Goal: Book appointment/travel/reservation

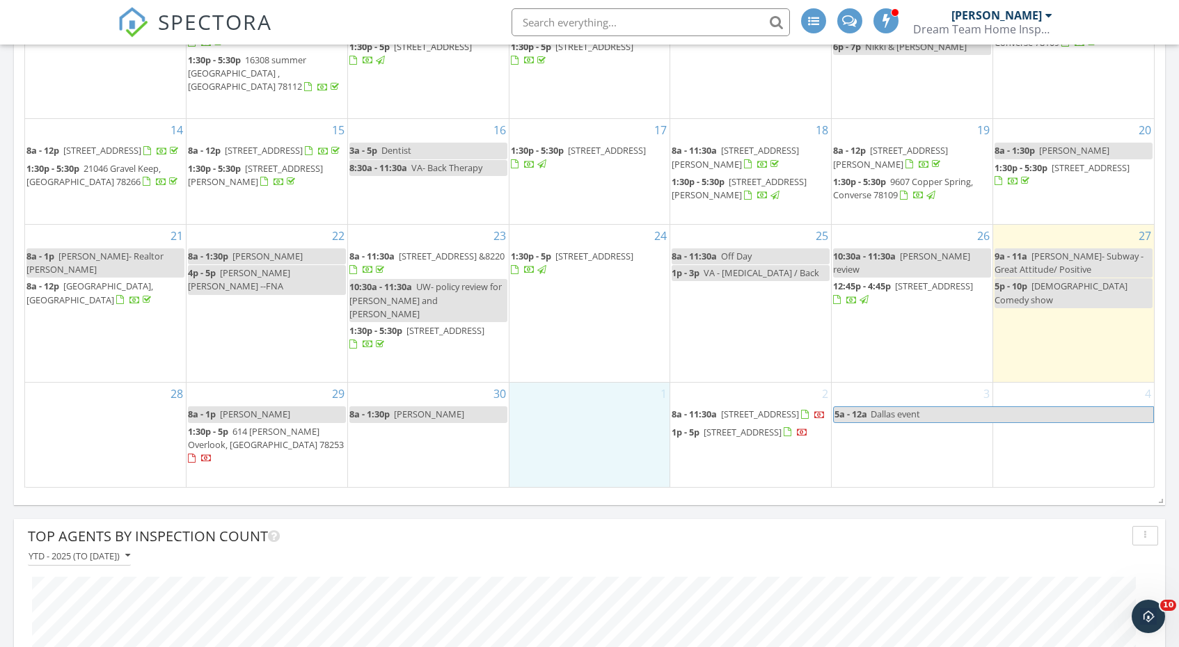
click at [581, 395] on div "1" at bounding box center [589, 435] width 161 height 104
click at [585, 358] on link "Event" at bounding box center [589, 358] width 72 height 22
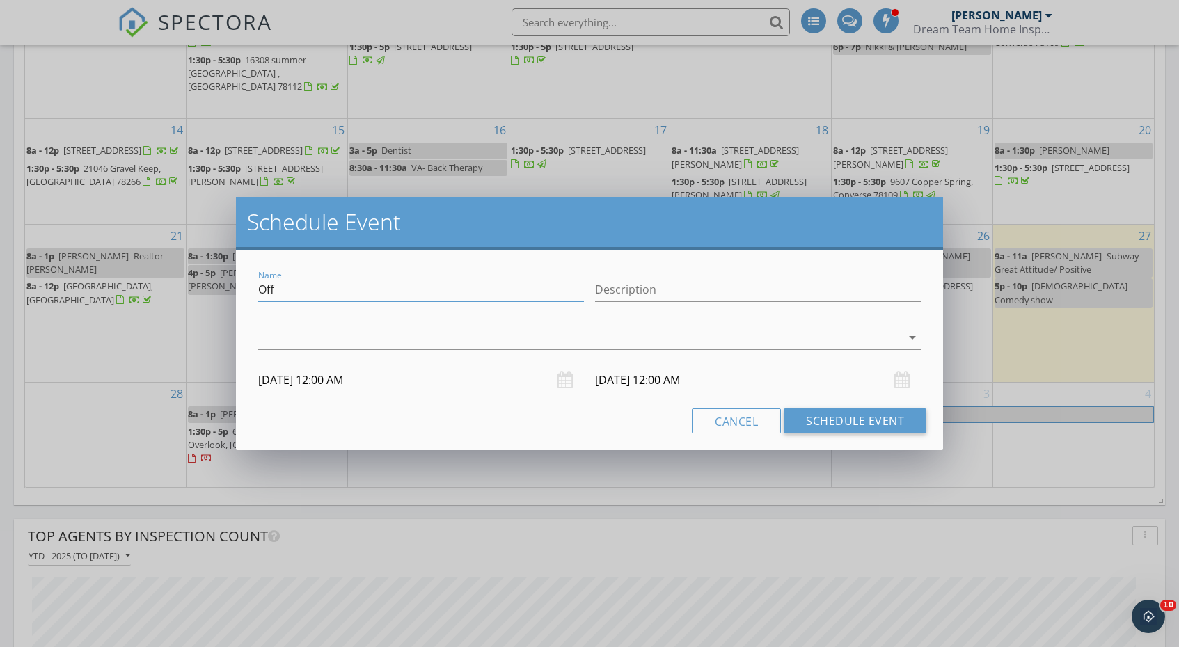
click at [379, 294] on input "Off" at bounding box center [421, 289] width 326 height 23
type input "O"
type input "[PERSON_NAME]"
click at [301, 353] on div "arrow_drop_down" at bounding box center [589, 344] width 663 height 37
click at [303, 336] on div at bounding box center [579, 337] width 643 height 23
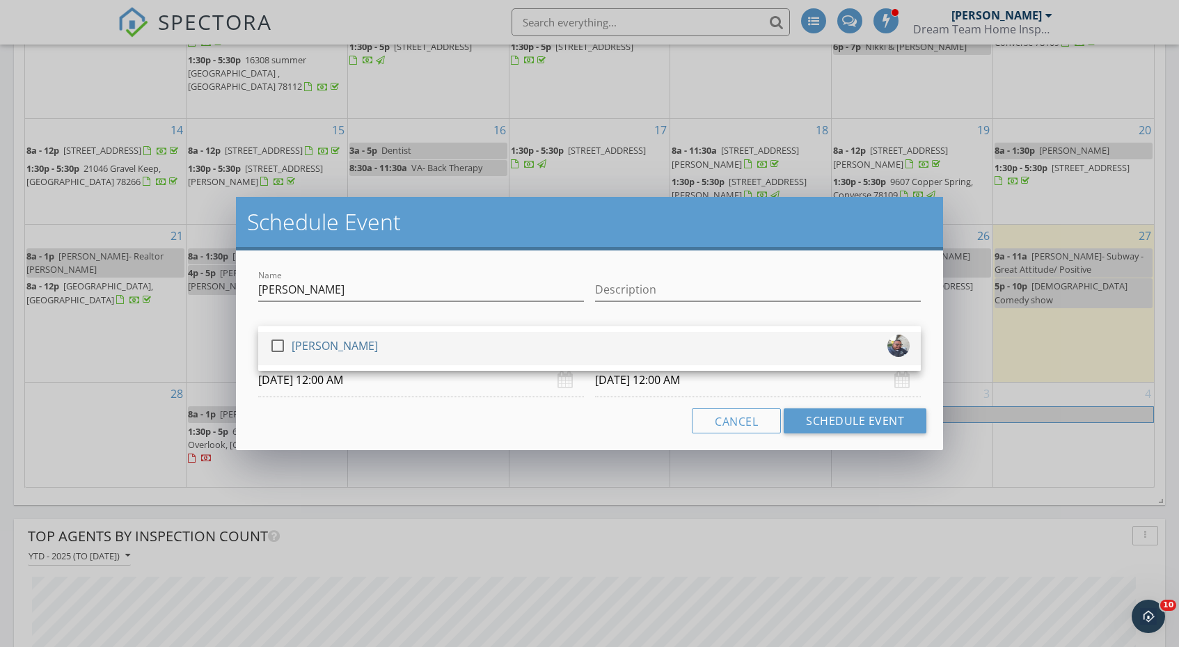
click at [299, 351] on div "[PERSON_NAME]" at bounding box center [335, 346] width 86 height 22
click at [294, 381] on input "[DATE] 12:00 AM" at bounding box center [421, 380] width 326 height 34
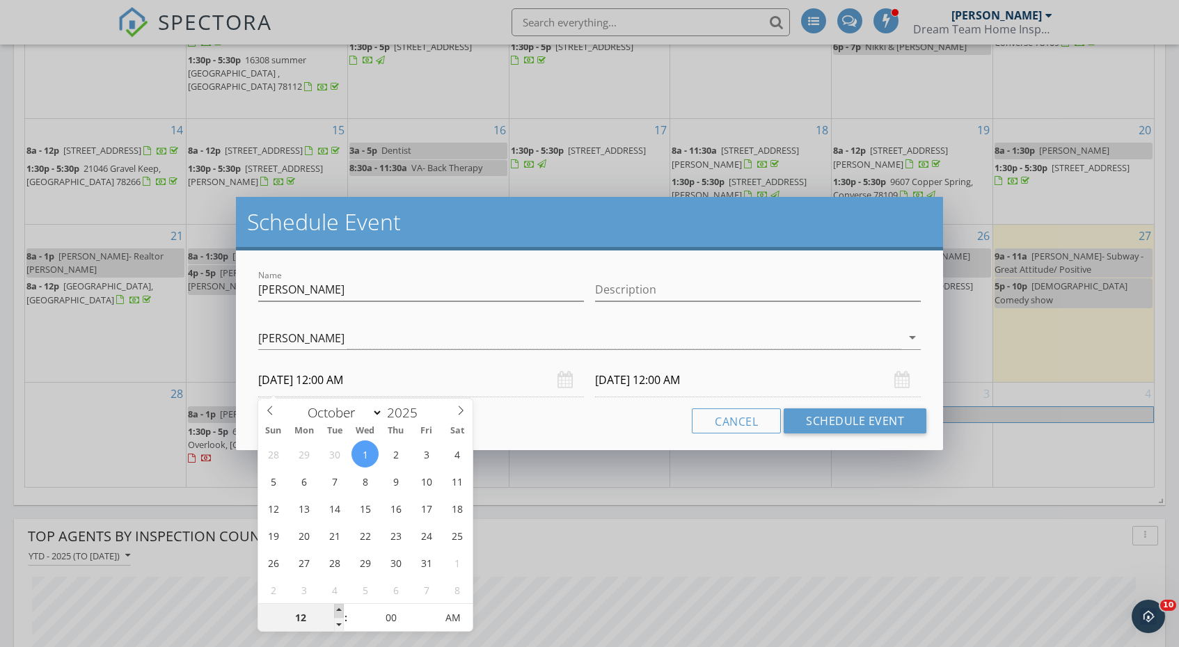
type input "01"
type input "[DATE] 1:00 AM"
click at [338, 608] on span at bounding box center [339, 611] width 10 height 14
type input "02"
type input "[DATE] 2:00 AM"
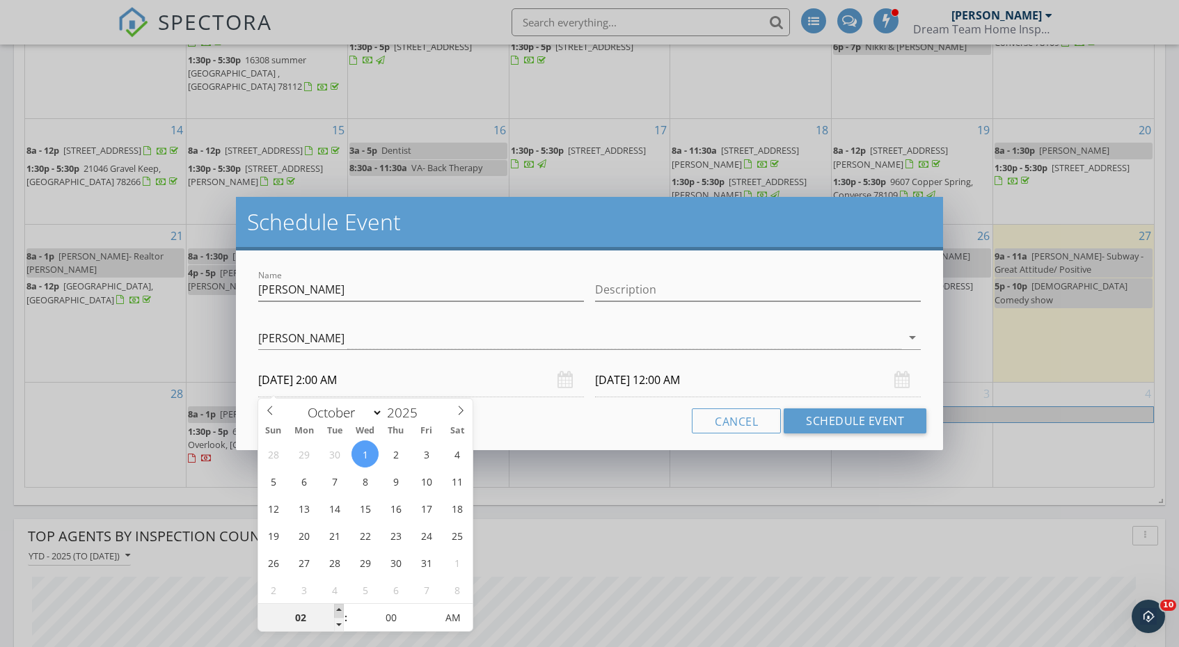
click at [338, 608] on span at bounding box center [339, 611] width 10 height 14
type input "03"
type input "[DATE] 3:00 AM"
click at [338, 608] on span at bounding box center [339, 611] width 10 height 14
type input "03"
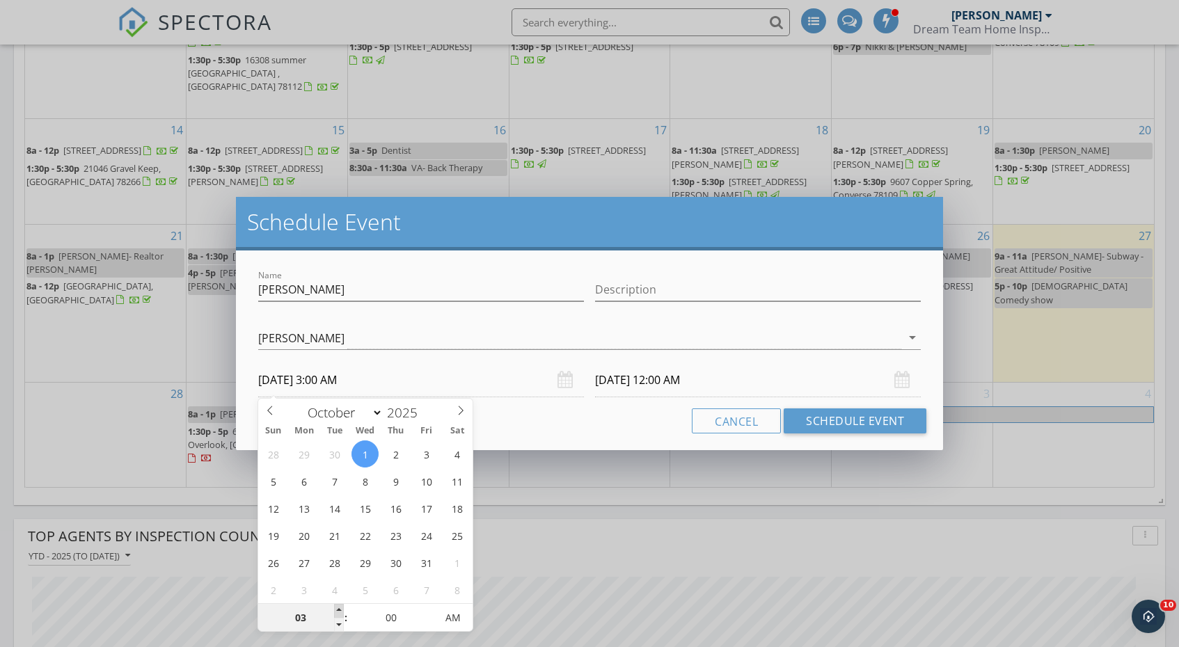
type input "[DATE] 3:00 AM"
type input "04"
type input "[DATE] 4:00 AM"
click at [338, 608] on span at bounding box center [339, 611] width 10 height 14
type input "05"
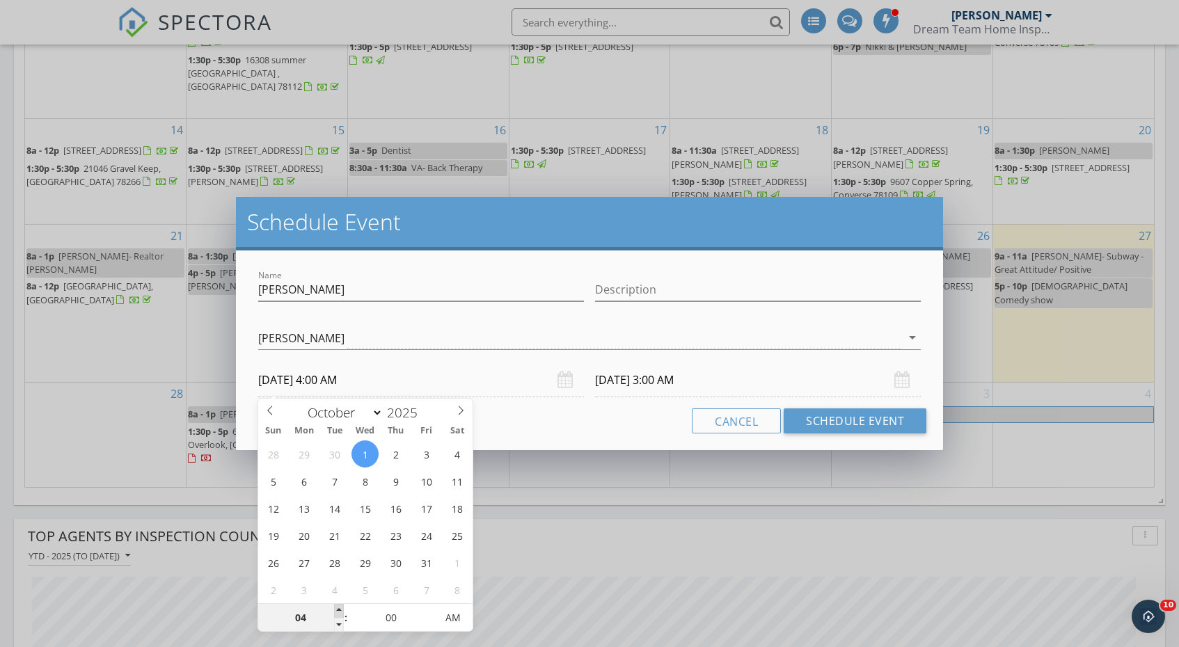
type input "[DATE] 5:00 AM"
click at [338, 608] on span at bounding box center [339, 611] width 10 height 14
type input "06"
type input "[DATE] 6:00 AM"
click at [338, 608] on span at bounding box center [339, 611] width 10 height 14
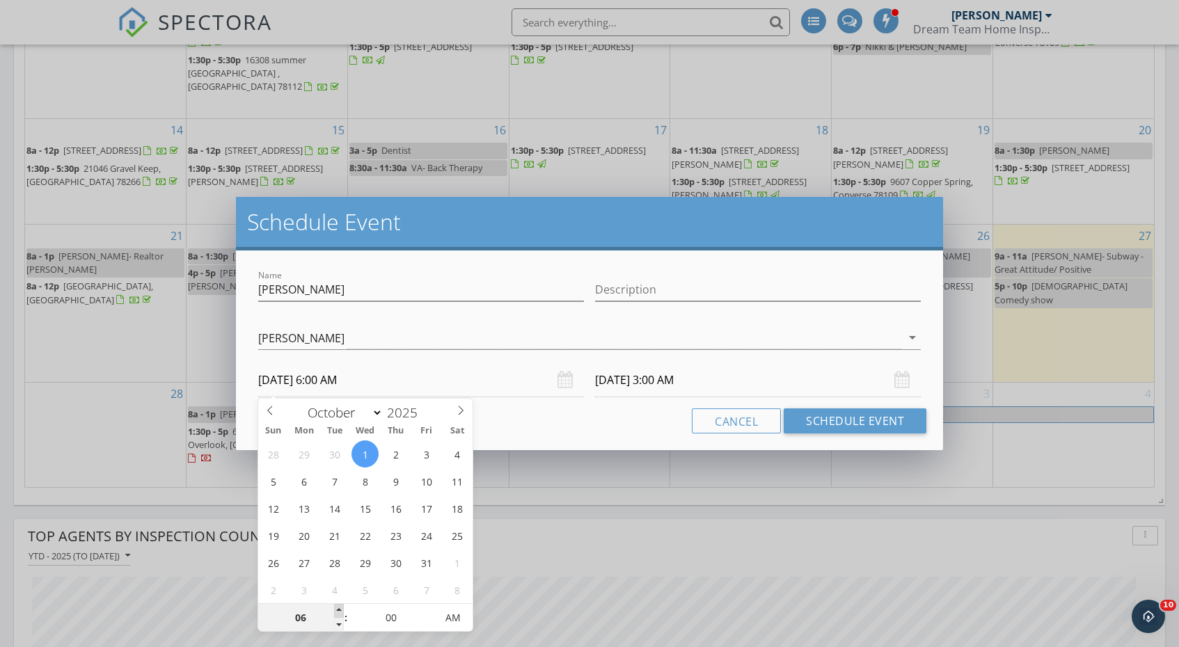
type input "07"
type input "[DATE] 7:00 AM"
click at [338, 608] on span at bounding box center [339, 611] width 10 height 14
type input "07"
type input "[DATE] 7:00 AM"
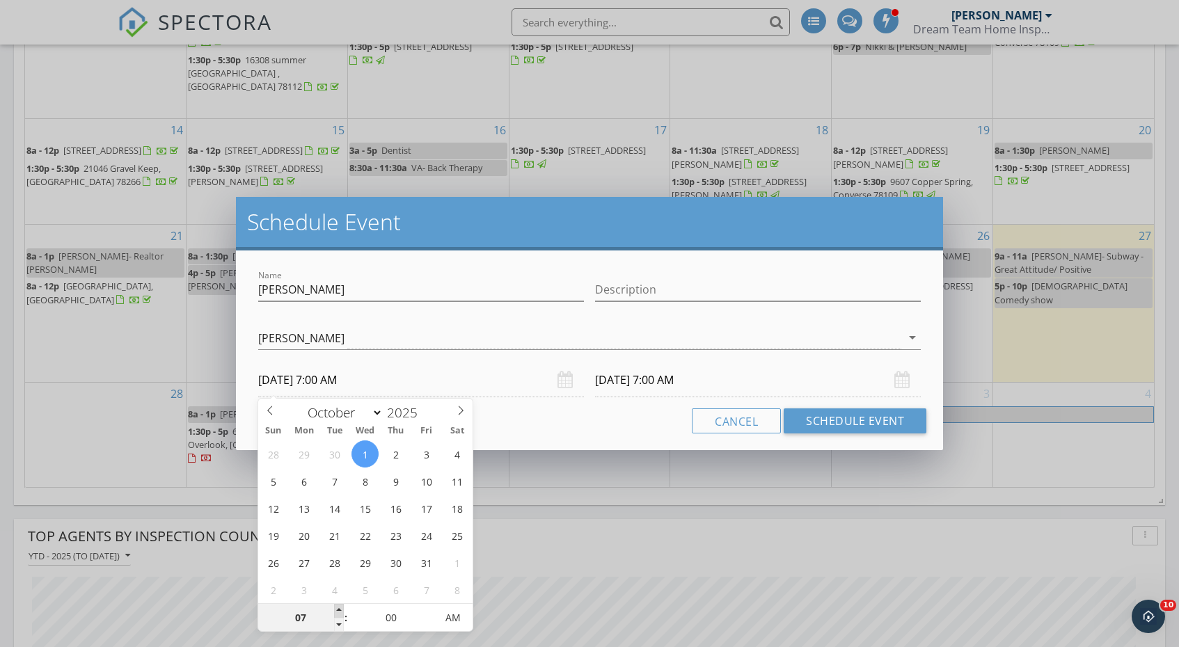
type input "08"
type input "[DATE] 8:00 AM"
click at [338, 608] on span at bounding box center [339, 611] width 10 height 14
type input "08"
click at [623, 377] on input "[DATE] 8:00 AM" at bounding box center [758, 380] width 326 height 34
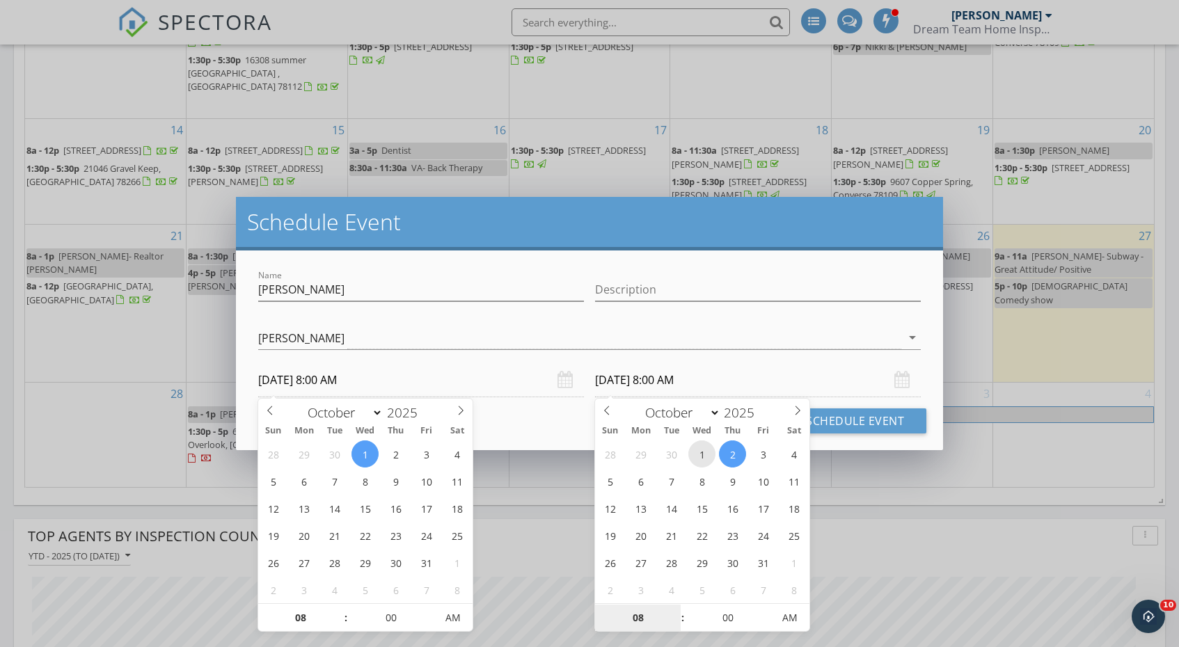
type input "[DATE] 8:00 AM"
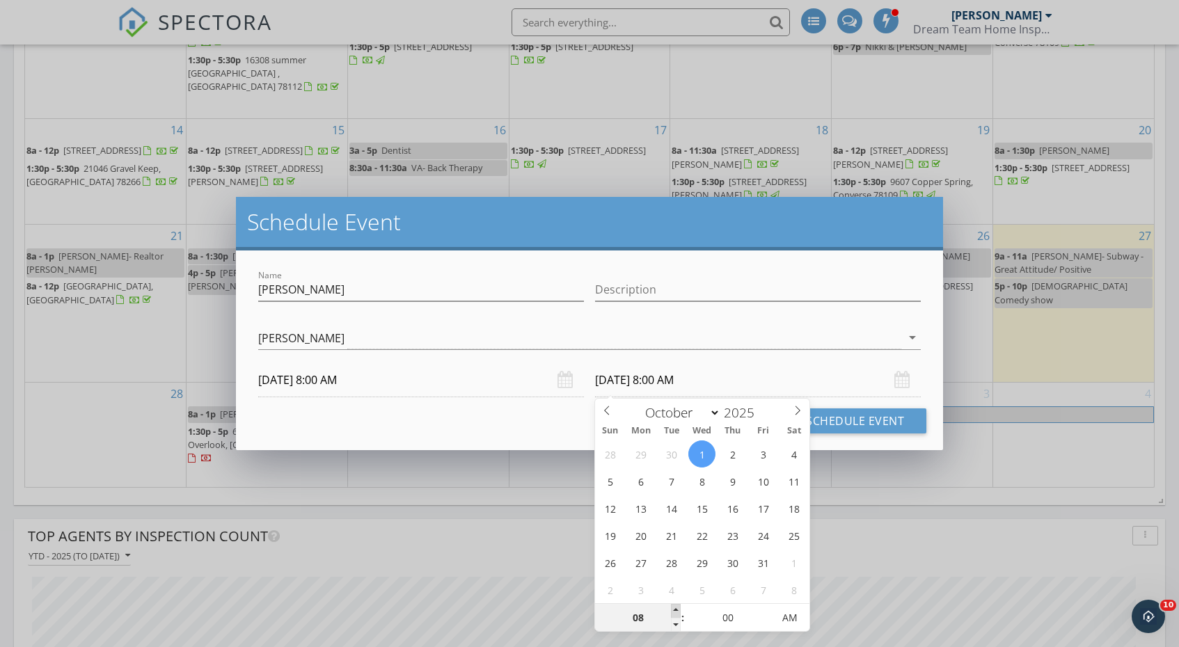
type input "09"
type input "[DATE] 9:00 AM"
click at [677, 609] on span at bounding box center [676, 611] width 10 height 14
type input "10"
type input "[DATE] 10:00 AM"
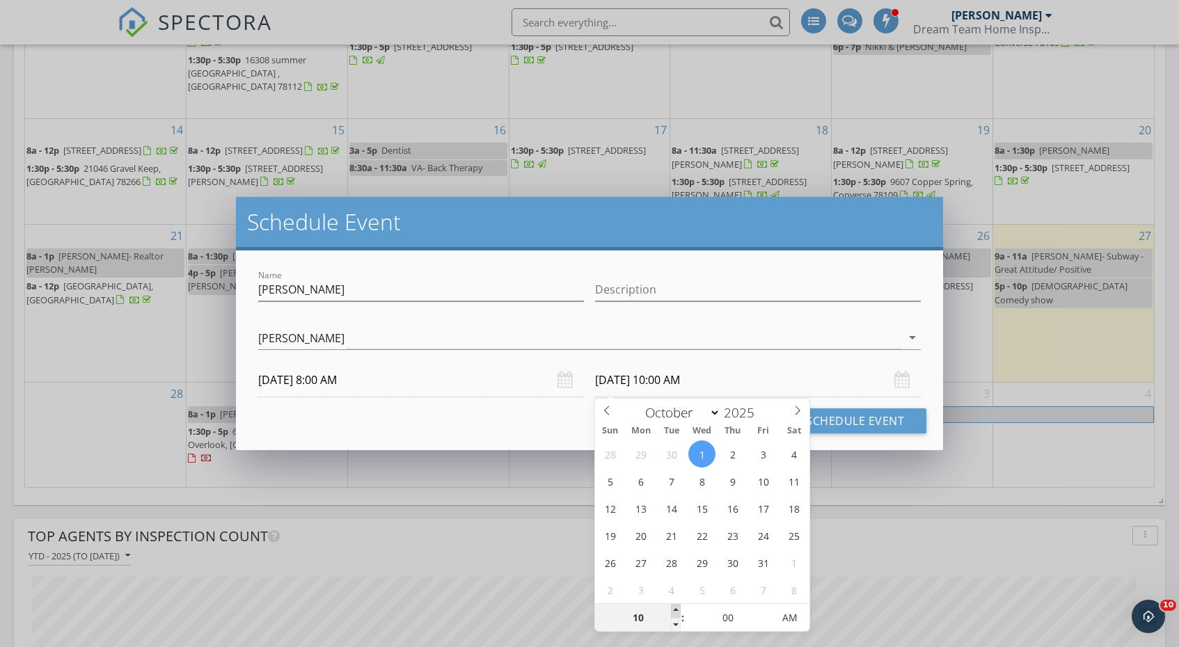
click at [677, 609] on span at bounding box center [676, 611] width 10 height 14
type input "11"
type input "[DATE] 11:00 AM"
click at [677, 609] on span at bounding box center [676, 611] width 10 height 14
type input "12"
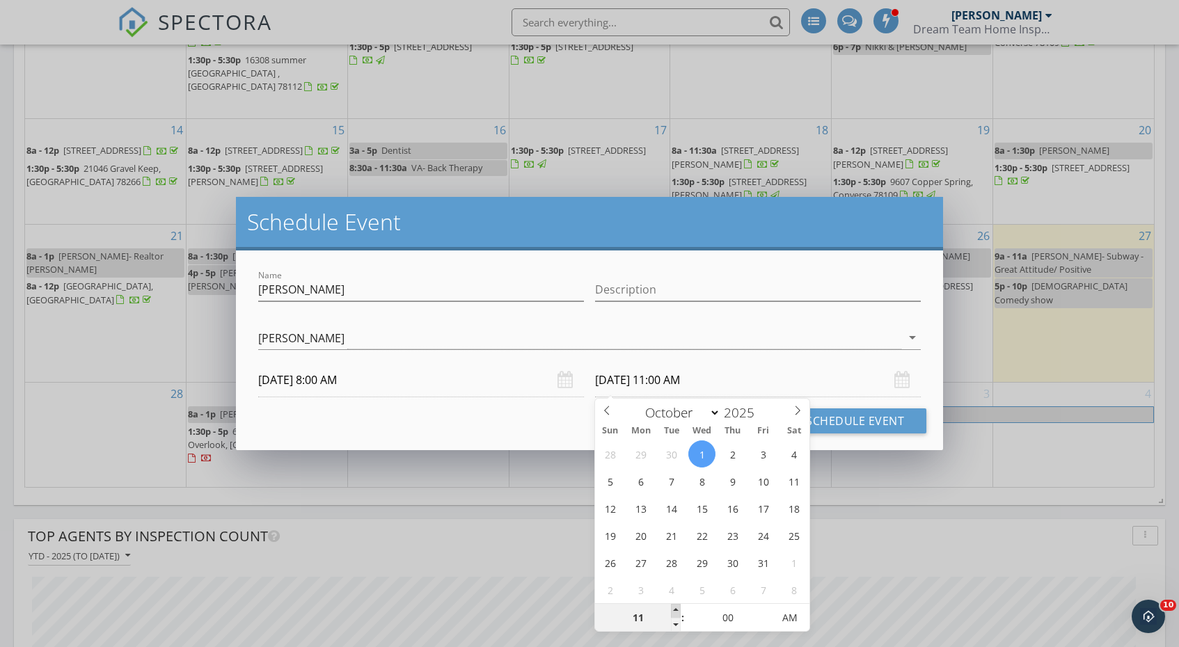
type input "[DATE] 12:00 PM"
click at [677, 609] on span at bounding box center [676, 611] width 10 height 14
type input "01"
type input "[DATE] 1:00 PM"
click at [677, 609] on span at bounding box center [676, 611] width 10 height 14
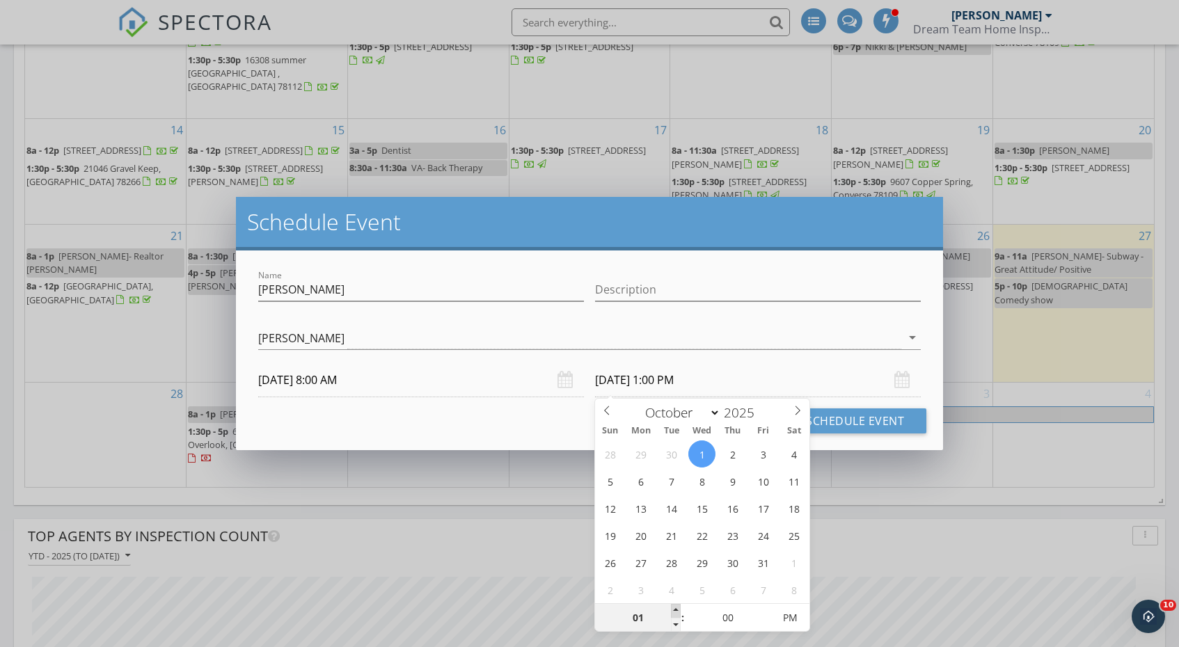
type input "02"
type input "[DATE] 2:00 PM"
click at [677, 609] on span at bounding box center [676, 611] width 10 height 14
type input "03"
type input "[DATE] 3:00 PM"
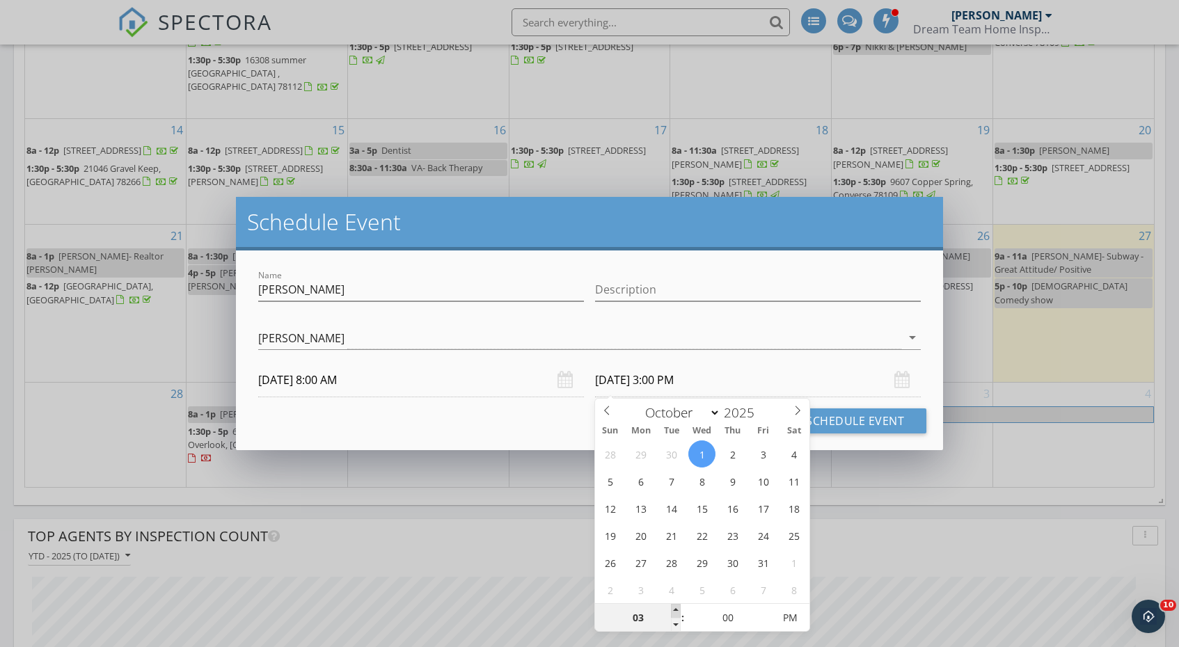
click at [677, 609] on span at bounding box center [676, 611] width 10 height 14
type input "04"
type input "[DATE] 4:00 PM"
click at [677, 609] on span at bounding box center [676, 611] width 10 height 14
type input "05"
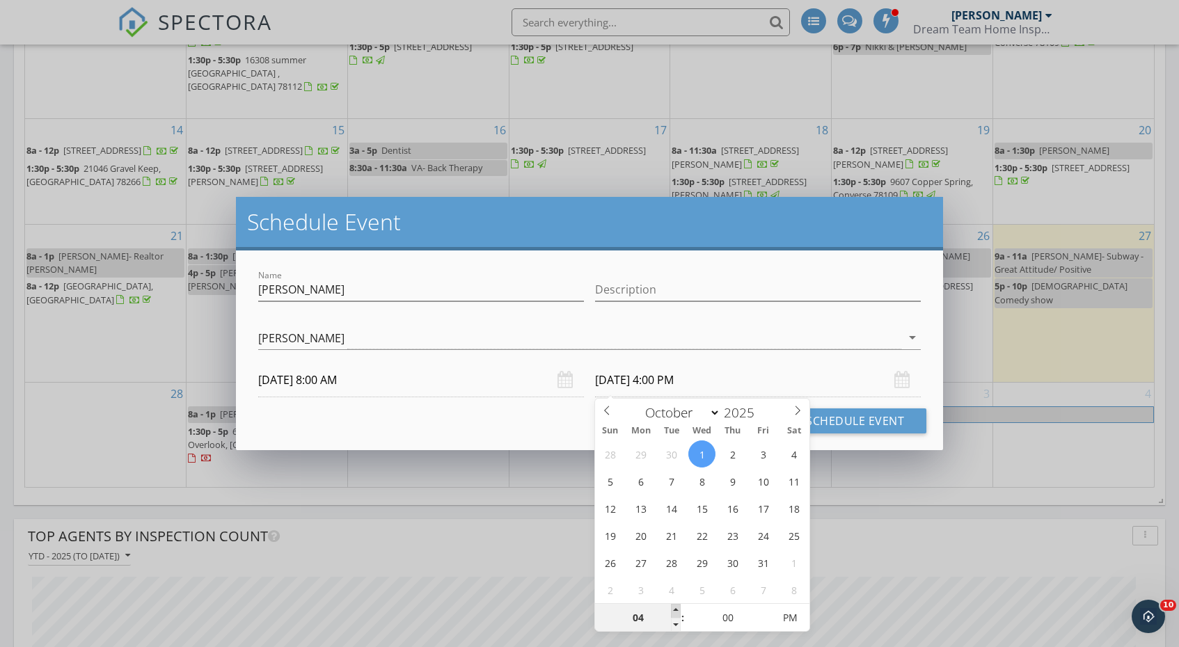
type input "[DATE] 5:00 PM"
click at [677, 609] on span at bounding box center [676, 611] width 10 height 14
type input "06"
type input "[DATE] 6:00 PM"
click at [677, 609] on span at bounding box center [676, 611] width 10 height 14
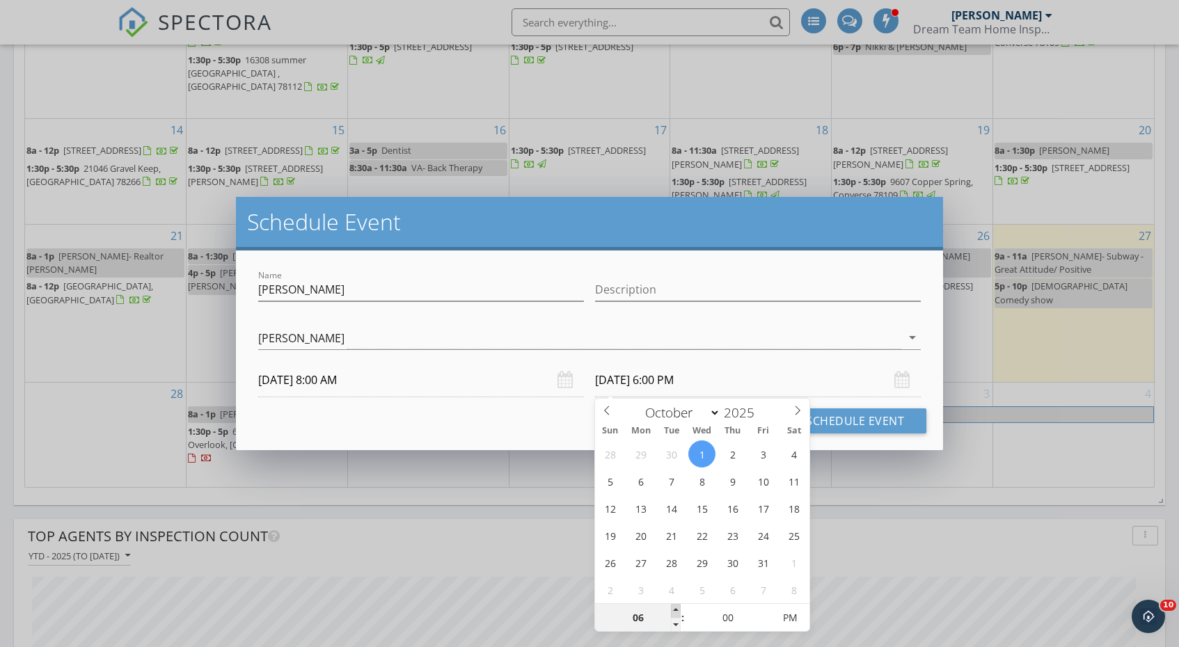
type input "07"
type input "[DATE] 7:00 PM"
click at [677, 609] on span at bounding box center [676, 611] width 10 height 14
type input "08"
type input "[DATE] 8:00 PM"
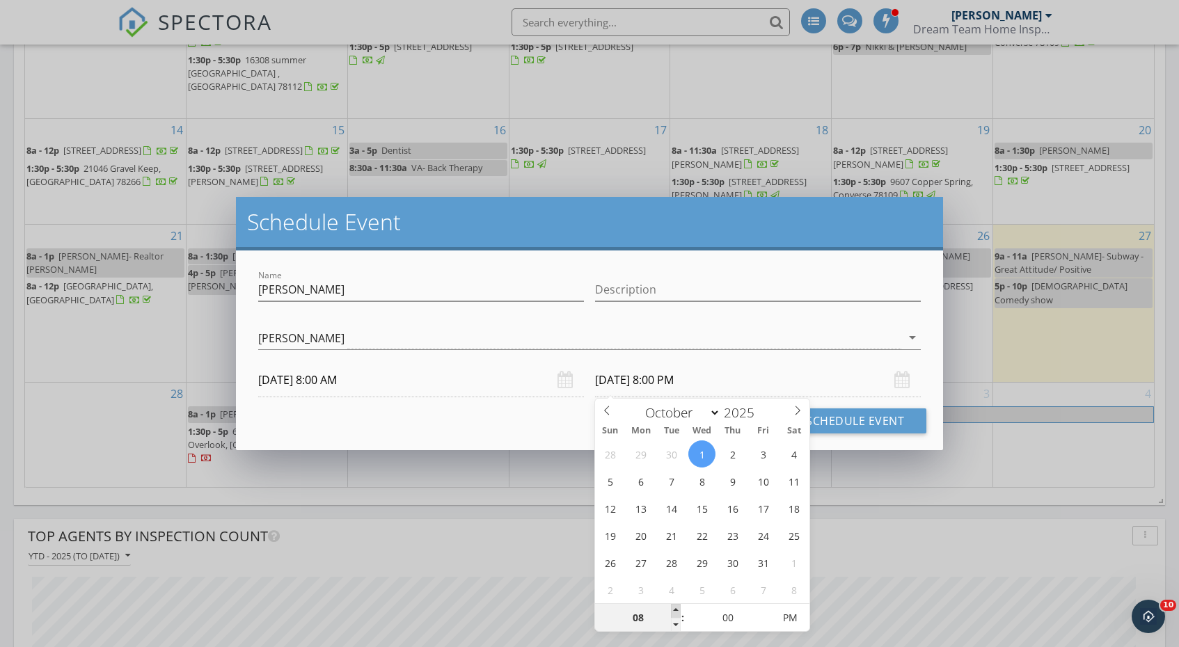
click at [677, 609] on span at bounding box center [676, 611] width 10 height 14
type input "09"
type input "[DATE] 9:00 PM"
click at [677, 609] on span at bounding box center [676, 611] width 10 height 14
type input "10"
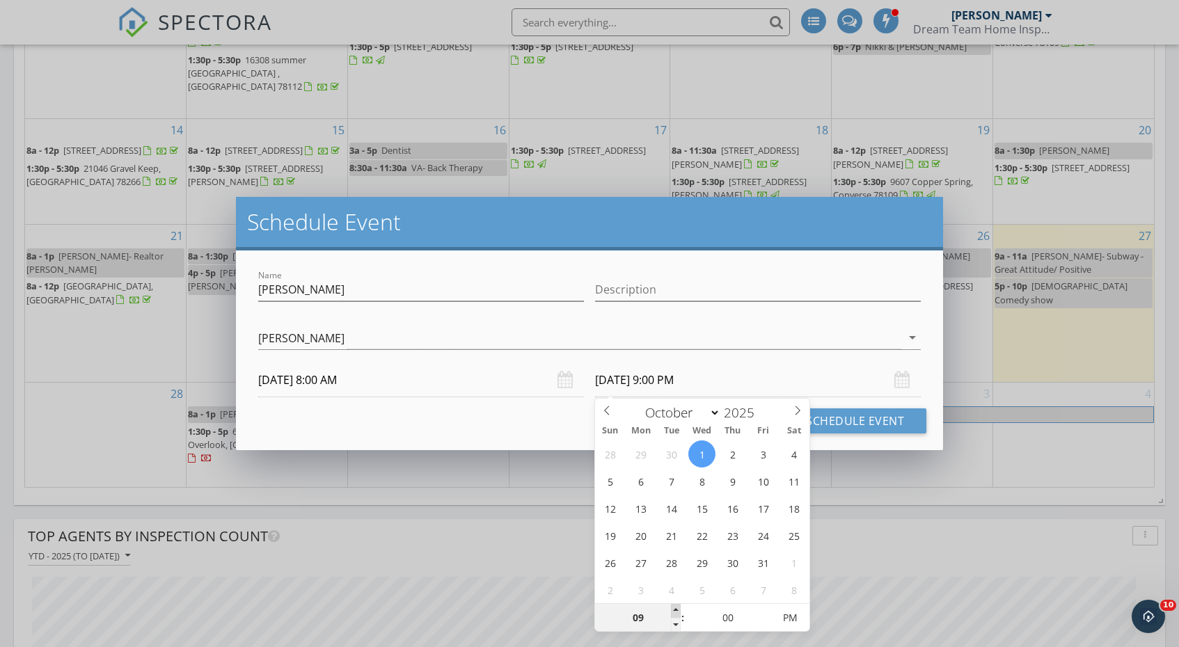
type input "[DATE] 10:00 PM"
click at [677, 609] on span at bounding box center [676, 611] width 10 height 14
type input "11"
type input "[DATE] 11:00 PM"
click at [677, 609] on span at bounding box center [676, 611] width 10 height 14
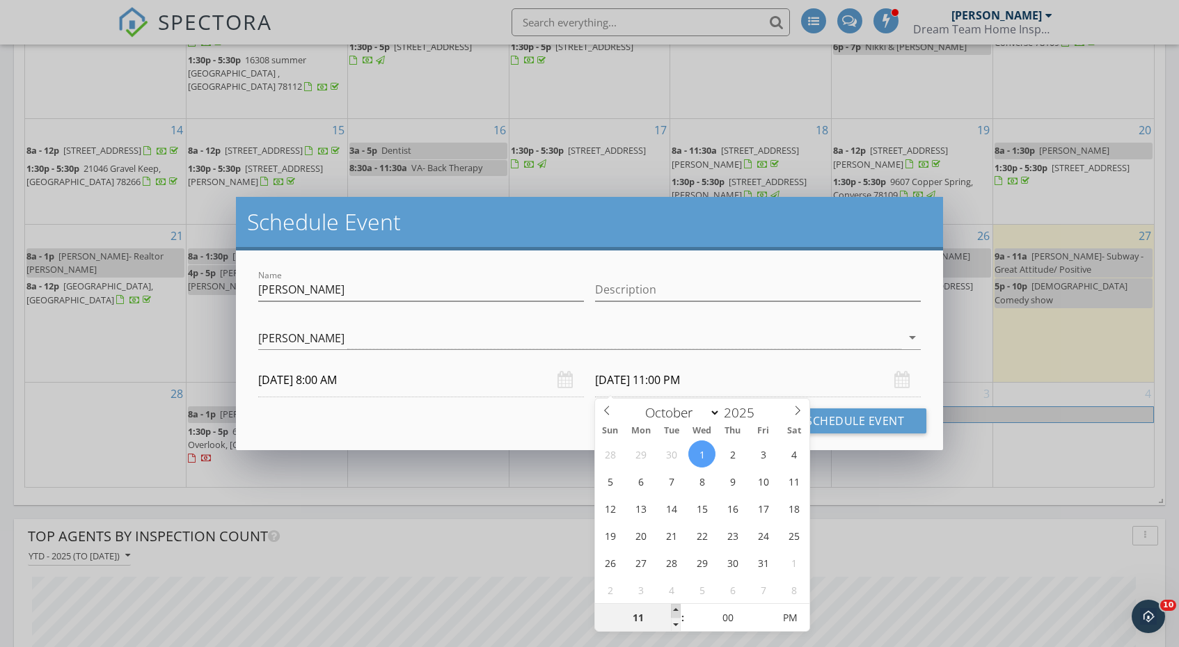
type input "12"
click at [677, 609] on span at bounding box center [676, 611] width 10 height 14
type input "[DATE] 12:00 PM"
click at [795, 333] on div "[PERSON_NAME]" at bounding box center [579, 337] width 643 height 23
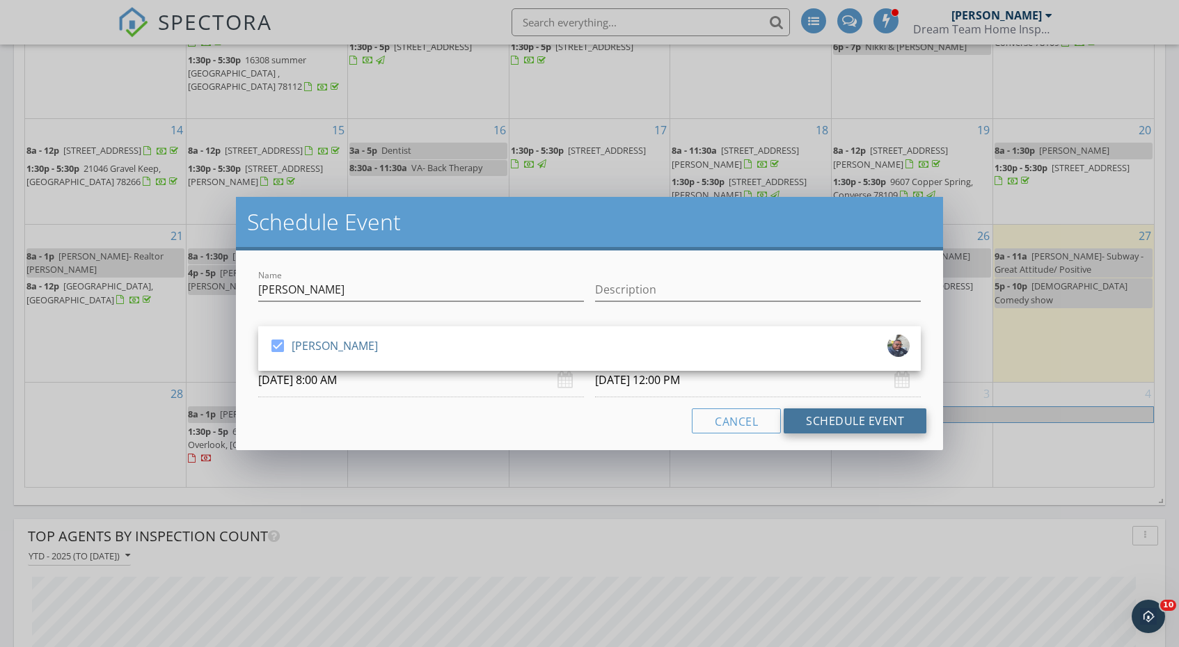
click at [831, 423] on button "Schedule Event" at bounding box center [855, 421] width 143 height 25
